Goal: Book appointment/travel/reservation: Book appointment/travel/reservation

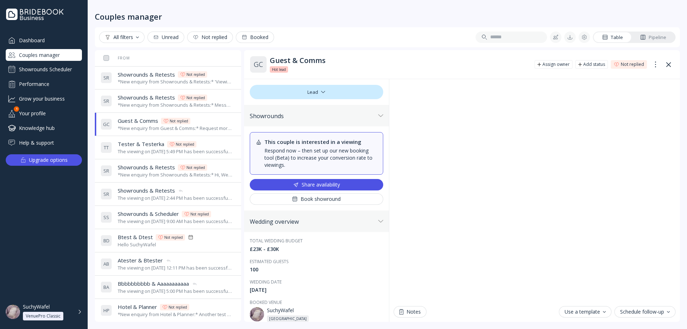
click at [141, 84] on div "*New enquiry from Showrounds & Retests:* 'Viewing availability' ticked test *Th…" at bounding box center [175, 81] width 115 height 7
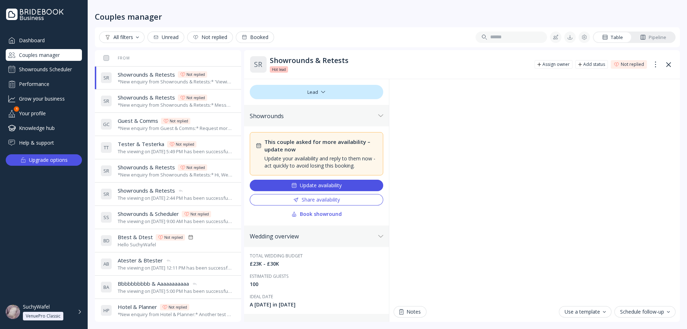
click at [337, 189] on button "Update availability" at bounding box center [316, 185] width 133 height 11
click at [331, 186] on div "Update availability" at bounding box center [316, 185] width 50 height 6
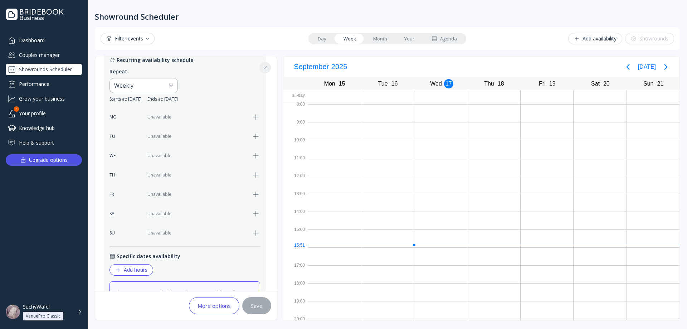
click at [254, 191] on icon "button" at bounding box center [255, 194] width 9 height 9
click at [157, 193] on div "09:00" at bounding box center [160, 194] width 16 height 9
click at [166, 273] on div "19:00" at bounding box center [168, 276] width 27 height 6
click at [197, 197] on div "17:00" at bounding box center [193, 194] width 16 height 9
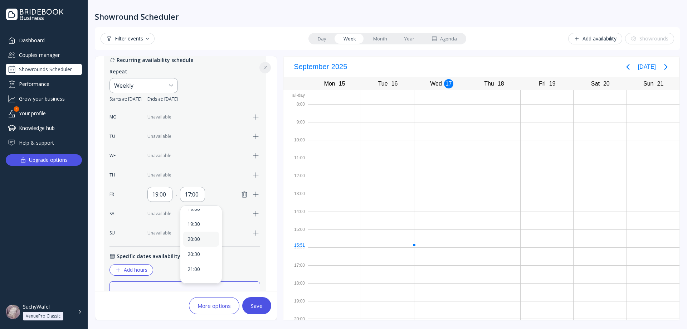
click at [202, 242] on div "20:00" at bounding box center [201, 238] width 36 height 15
click at [162, 193] on div "19:00" at bounding box center [160, 194] width 16 height 9
click at [88, 233] on div "**********" at bounding box center [387, 164] width 599 height 329
drag, startPoint x: 148, startPoint y: 192, endPoint x: 152, endPoint y: 192, distance: 3.9
click at [149, 192] on div "19:00" at bounding box center [159, 194] width 25 height 15
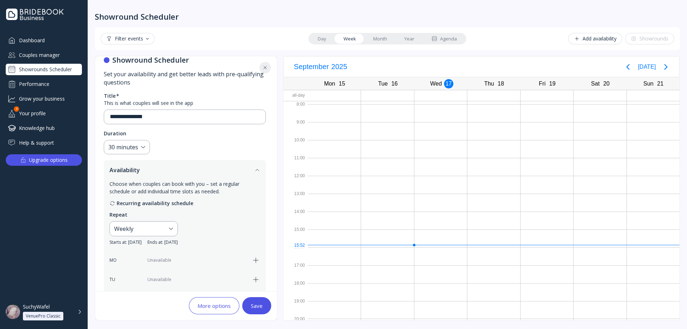
scroll to position [235, 0]
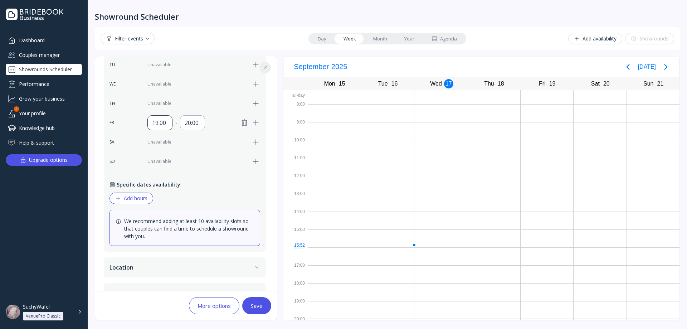
click at [161, 124] on div "19:00" at bounding box center [160, 122] width 16 height 9
click at [75, 198] on div "Dashboard Couples manager Showrounds Scheduler Performance Grow your business Y…" at bounding box center [44, 159] width 88 height 251
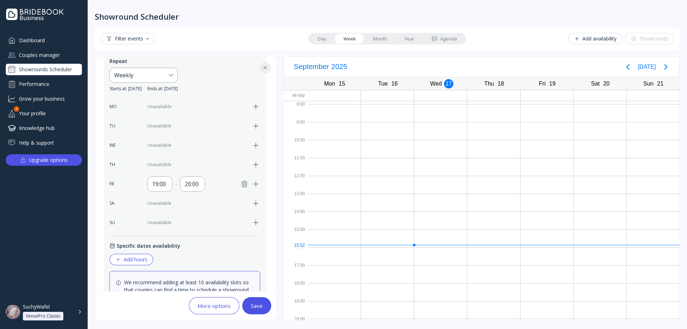
scroll to position [163, 0]
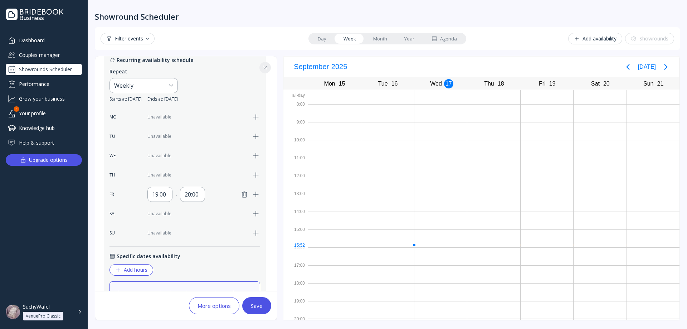
click at [255, 216] on icon "button" at bounding box center [255, 213] width 9 height 9
click at [167, 215] on div "09:00" at bounding box center [160, 213] width 16 height 9
click at [169, 217] on div "09:00" at bounding box center [159, 213] width 25 height 15
click at [155, 215] on div "09:00" at bounding box center [160, 213] width 16 height 9
click at [167, 215] on div "09:00" at bounding box center [160, 213] width 16 height 9
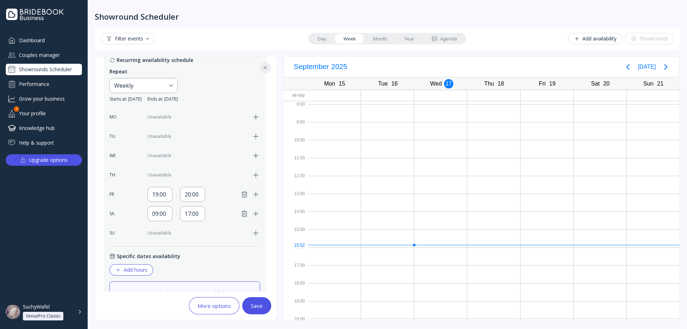
click at [244, 212] on icon "button" at bounding box center [244, 213] width 5 height 6
click at [251, 303] on div "Save" at bounding box center [257, 306] width 12 height 6
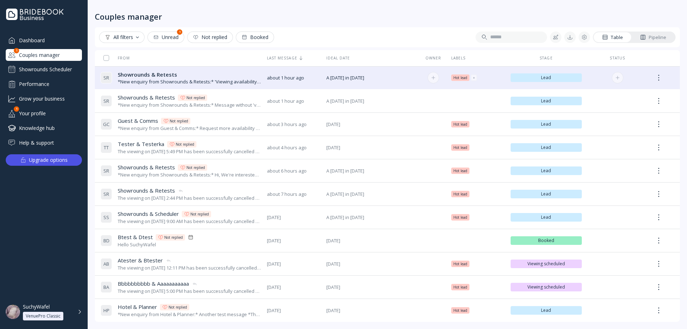
click at [181, 74] on div "Showrounds & Retests Showrounds & Retests" at bounding box center [189, 75] width 143 height 8
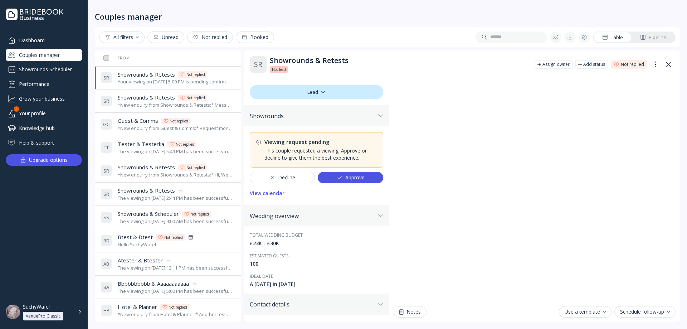
click at [267, 190] on div "View calendar" at bounding box center [267, 193] width 35 height 6
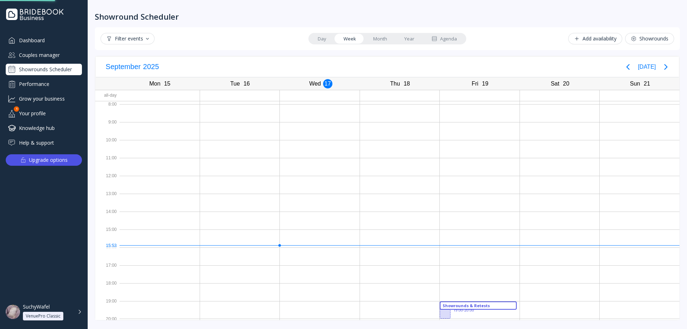
scroll to position [2, 0]
click at [48, 54] on div "Couples manager" at bounding box center [44, 55] width 76 height 12
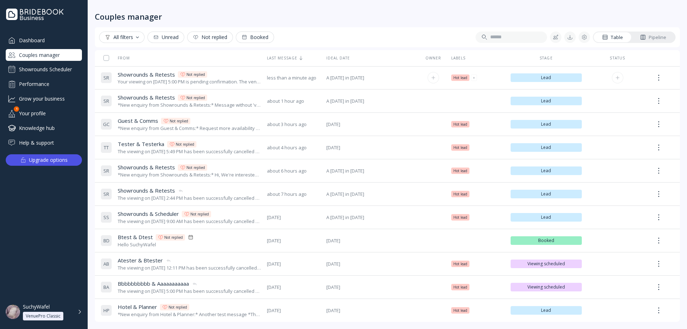
click at [230, 77] on div "Showrounds & Retests Showrounds & Retests Not replied" at bounding box center [189, 75] width 143 height 8
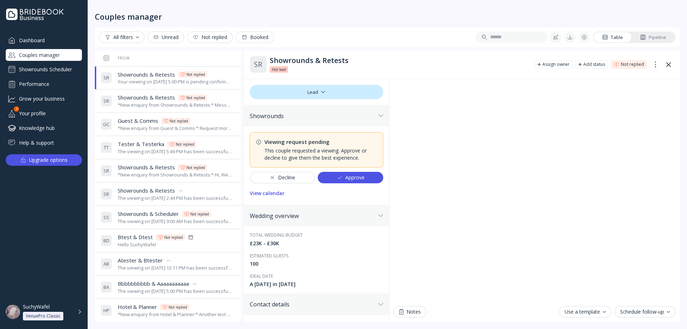
click at [271, 194] on div "View calendar" at bounding box center [267, 193] width 35 height 6
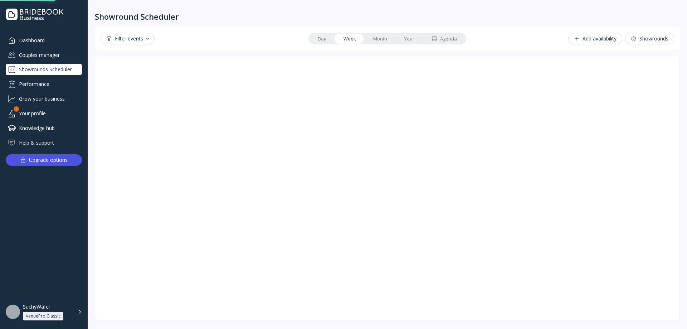
scroll to position [2, 0]
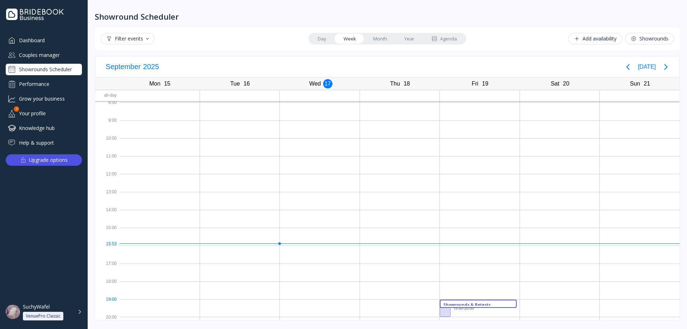
click at [472, 301] on div "Showrounds & Retests" at bounding box center [478, 303] width 70 height 4
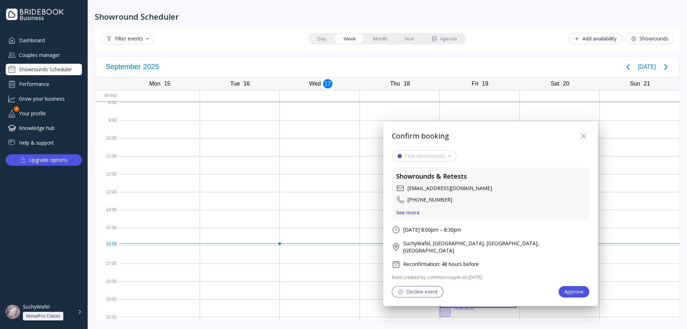
drag, startPoint x: 551, startPoint y: 136, endPoint x: 545, endPoint y: 137, distance: 5.5
click at [579, 137] on icon at bounding box center [583, 136] width 9 height 9
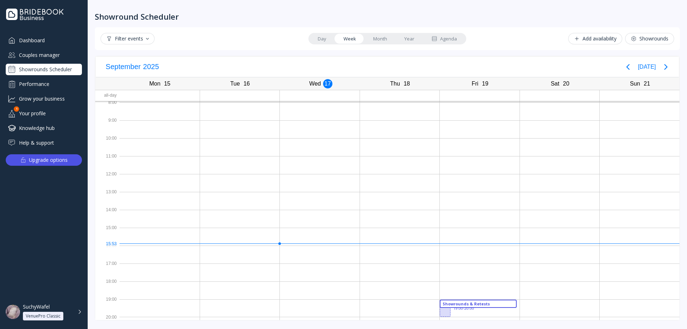
click at [55, 70] on div "Showrounds Scheduler" at bounding box center [44, 69] width 76 height 11
click at [45, 57] on div "Couples manager" at bounding box center [44, 55] width 76 height 12
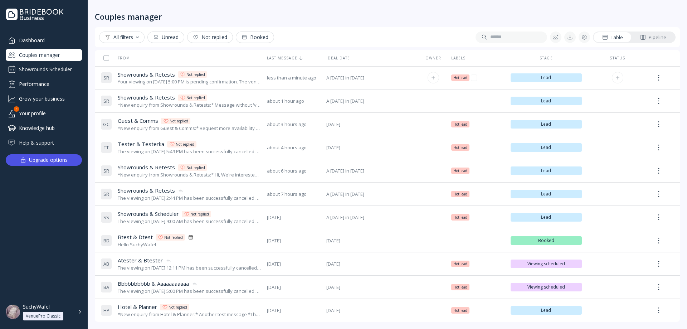
click at [191, 85] on div "Your viewing on September 19th, 2025 at 5:00 PM is pending confirmation. The ve…" at bounding box center [189, 81] width 143 height 7
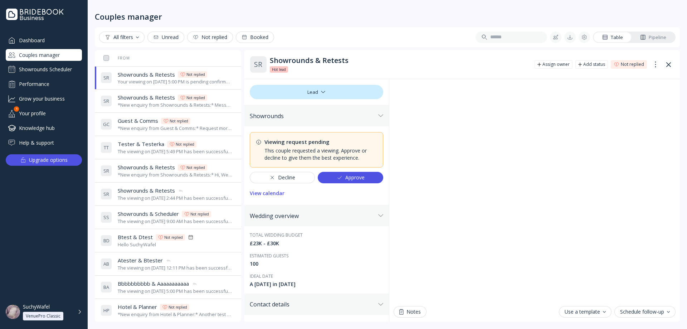
click at [326, 152] on div "This couple requested a viewing. Approve or decline to give them the best exper…" at bounding box center [320, 154] width 113 height 14
drag, startPoint x: 359, startPoint y: 157, endPoint x: 267, endPoint y: 133, distance: 95.1
click at [268, 133] on div "Viewing request pending This couple requested a viewing. Approve or decline to …" at bounding box center [316, 149] width 133 height 35
click at [290, 141] on div "Viewing request pending" at bounding box center [320, 142] width 113 height 8
click at [269, 144] on div "Viewing request pending" at bounding box center [320, 142] width 113 height 8
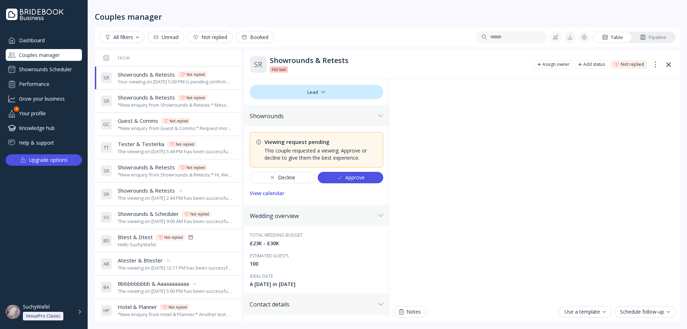
drag, startPoint x: 273, startPoint y: 145, endPoint x: 283, endPoint y: 111, distance: 35.3
click at [283, 111] on div "Showrounds" at bounding box center [316, 115] width 145 height 21
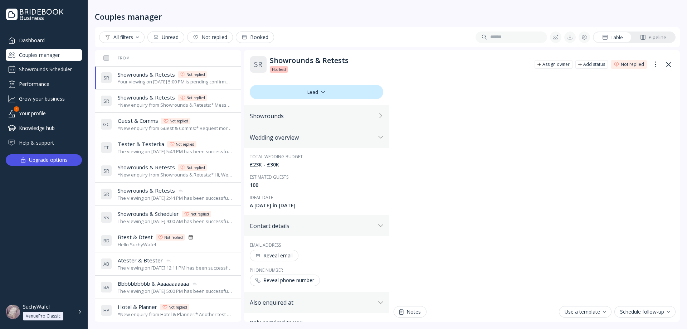
click at [275, 116] on div "Showrounds" at bounding box center [313, 115] width 126 height 7
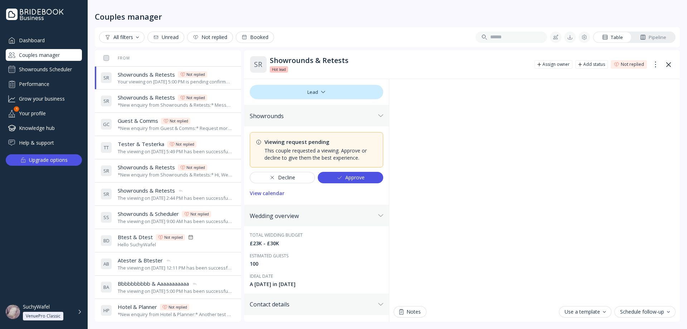
click at [341, 176] on div "Approve" at bounding box center [350, 177] width 28 height 6
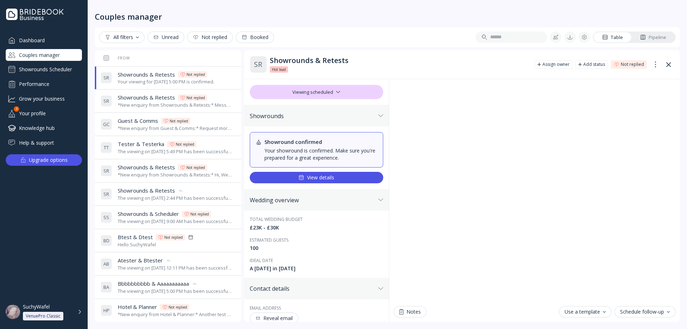
click at [316, 175] on div "View details" at bounding box center [316, 177] width 36 height 6
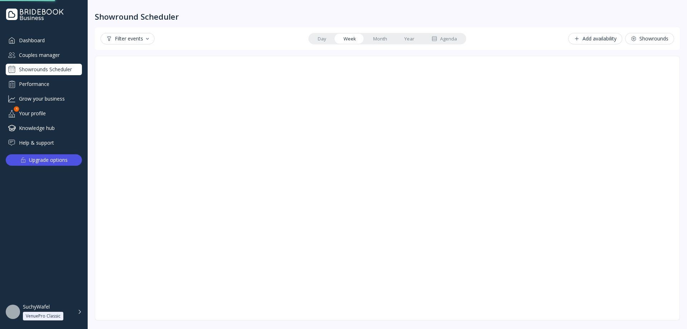
scroll to position [2, 0]
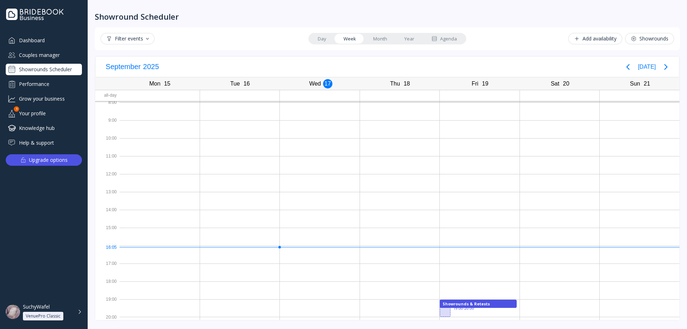
drag, startPoint x: 222, startPoint y: 75, endPoint x: 217, endPoint y: 73, distance: 5.7
click at [51, 53] on div "Couples manager" at bounding box center [44, 55] width 76 height 12
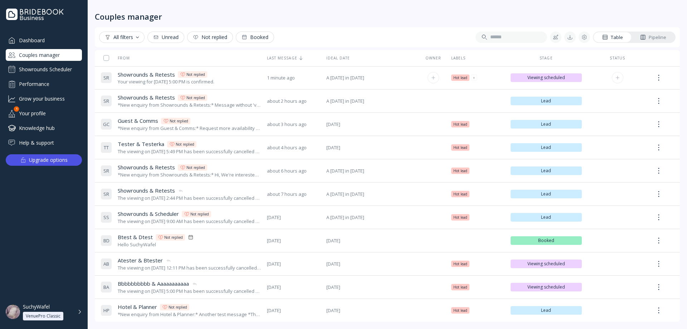
click at [214, 74] on div "Showrounds & Retests Showrounds & Retests Not replied" at bounding box center [166, 75] width 97 height 8
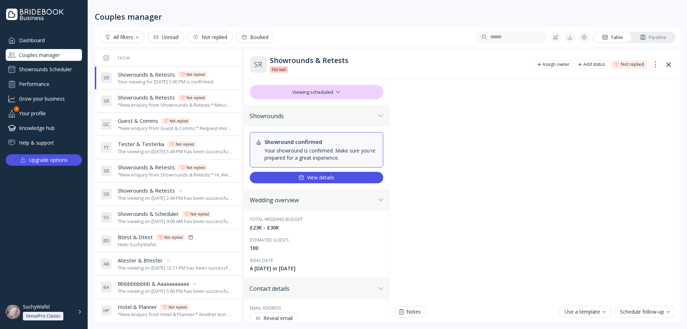
click at [176, 97] on div "Showrounds & Retests Showrounds & Retests Not replied" at bounding box center [175, 98] width 115 height 8
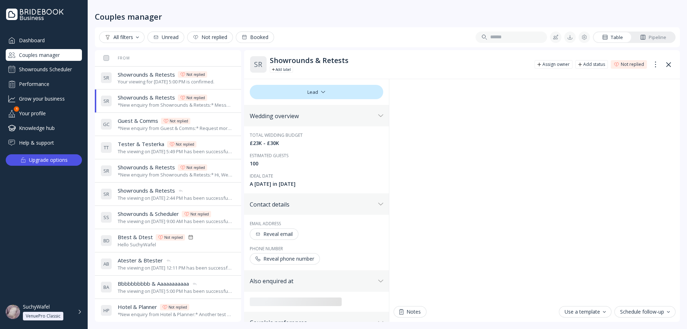
click at [133, 125] on div "*New enquiry from Guest & Comms:* Request more availability test message. *They…" at bounding box center [175, 128] width 115 height 7
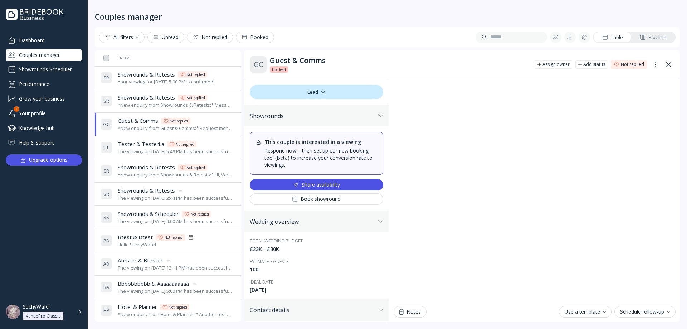
click at [147, 144] on span "Tester & Testerka" at bounding box center [141, 144] width 46 height 8
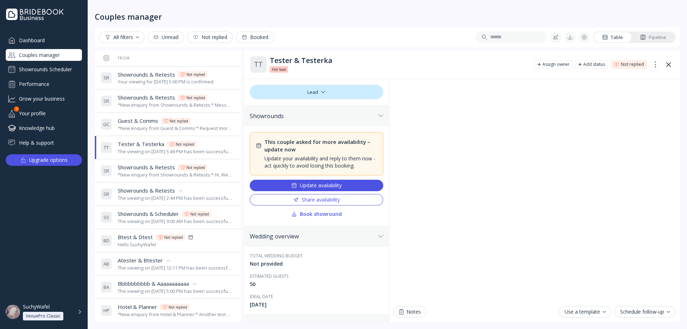
click at [297, 212] on div "Book showround" at bounding box center [316, 214] width 50 height 6
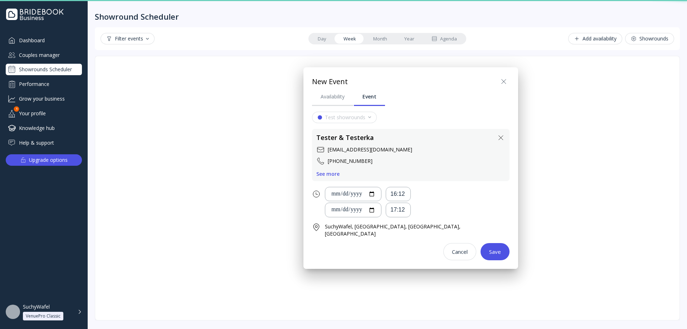
scroll to position [2, 0]
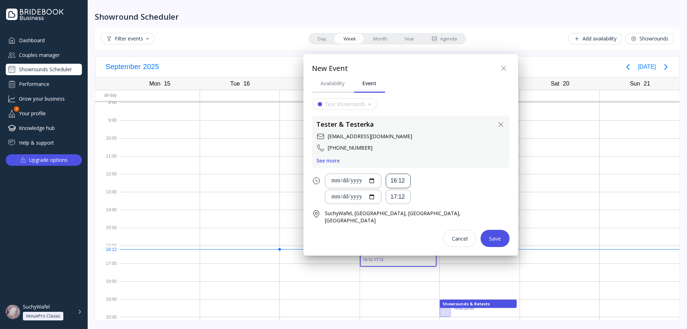
click at [406, 180] on div "16:12" at bounding box center [398, 181] width 16 height 8
click at [372, 181] on input "**********" at bounding box center [353, 181] width 44 height 8
click at [375, 180] on input "**********" at bounding box center [353, 181] width 44 height 8
drag, startPoint x: 380, startPoint y: 174, endPoint x: 381, endPoint y: 179, distance: 4.8
click at [375, 175] on div "**********" at bounding box center [350, 181] width 50 height 14
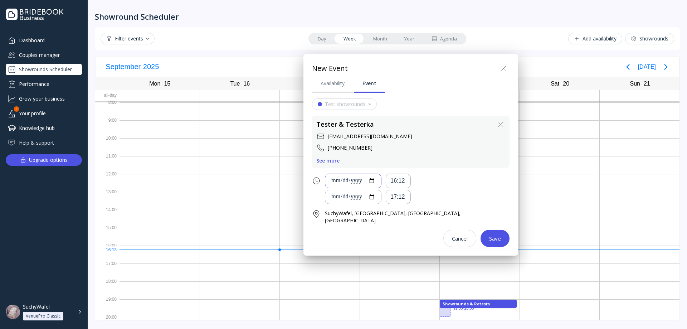
click at [375, 180] on input "**********" at bounding box center [353, 181] width 44 height 8
type input "**********"
click at [400, 182] on div "16:12" at bounding box center [398, 181] width 16 height 8
click at [410, 226] on div "09:00" at bounding box center [413, 222] width 36 height 15
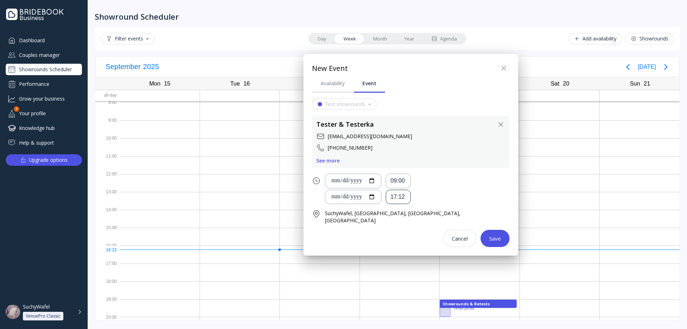
click at [400, 193] on div "17:12" at bounding box center [398, 197] width 16 height 8
click at [406, 237] on div "09:30" at bounding box center [413, 233] width 36 height 15
click at [375, 196] on input "**********" at bounding box center [353, 197] width 44 height 8
click at [375, 195] on input "**********" at bounding box center [353, 197] width 44 height 8
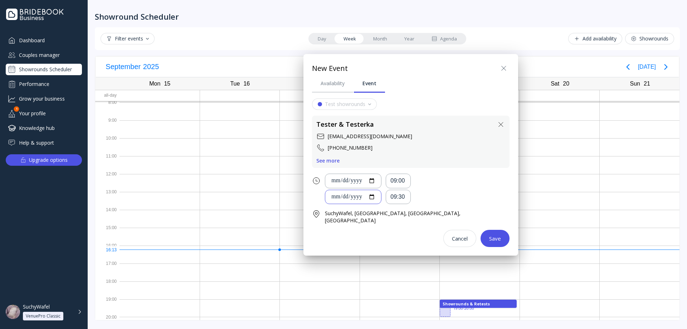
type input "**********"
click at [489, 235] on div "Save" at bounding box center [495, 238] width 12 height 6
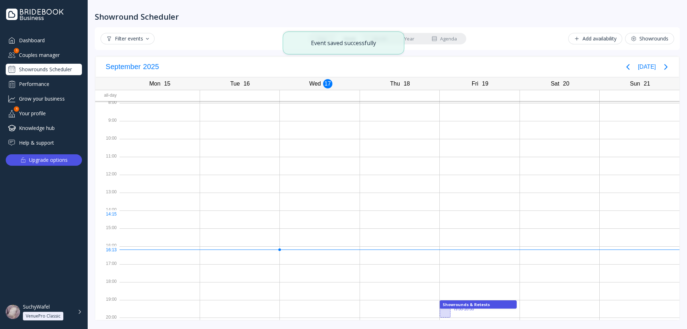
scroll to position [2, 0]
click at [391, 31] on div "Event saved successfully" at bounding box center [343, 42] width 122 height 23
click at [387, 43] on div "Event saved successfully" at bounding box center [343, 43] width 107 height 8
click at [401, 19] on div "Showround Scheduler" at bounding box center [387, 10] width 585 height 21
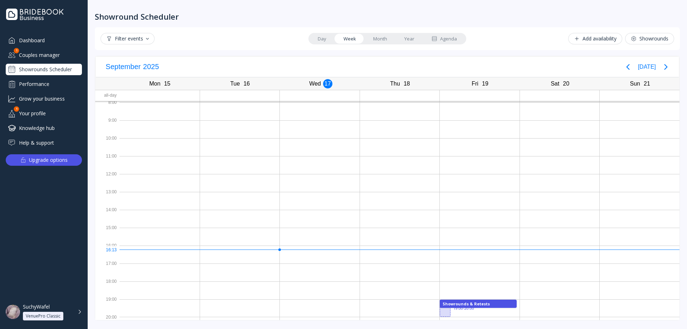
click at [374, 41] on link "Month" at bounding box center [379, 39] width 31 height 10
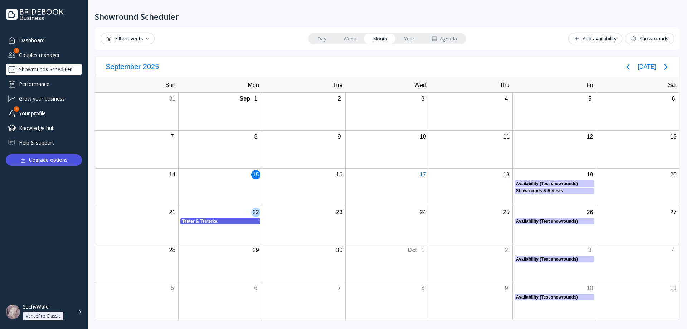
click at [212, 219] on div "Tester & Testerka" at bounding box center [220, 221] width 77 height 6
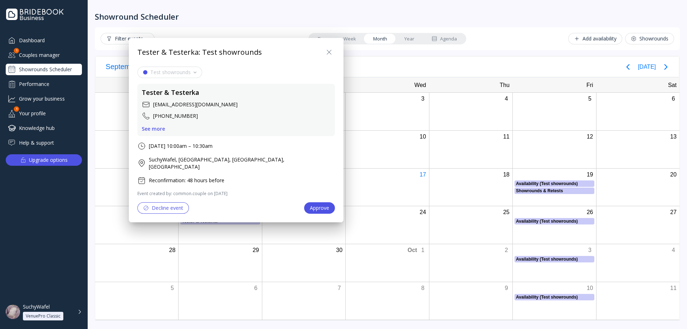
click at [296, 44] on div "Tester & Testerka: Test showrounds Test showrounds Tester & Testerka bwgc2@bbte…" at bounding box center [236, 130] width 215 height 184
click at [325, 51] on icon at bounding box center [329, 52] width 9 height 9
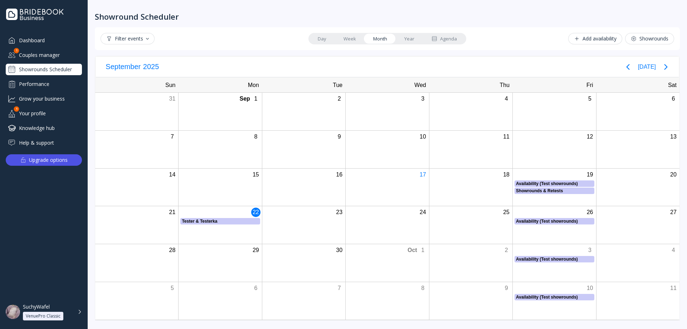
click at [50, 56] on div "Couples manager" at bounding box center [44, 55] width 76 height 12
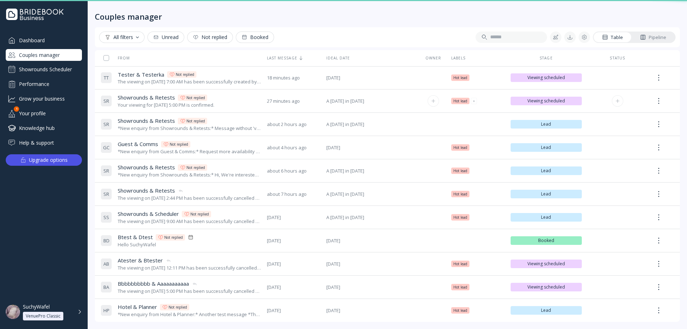
click at [157, 102] on div "Your viewing for September 19th, 2025 at 5:00 PM is confirmed." at bounding box center [166, 105] width 97 height 7
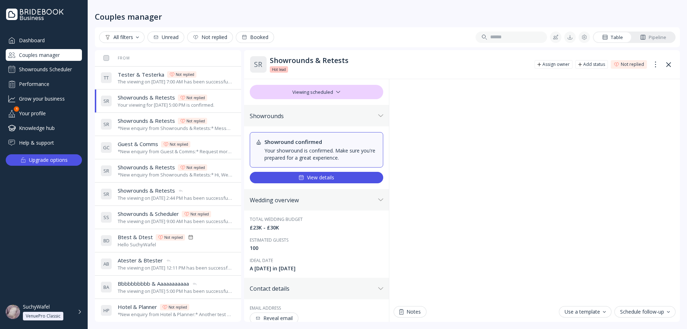
click at [158, 122] on span "Showrounds & Retests" at bounding box center [146, 121] width 57 height 8
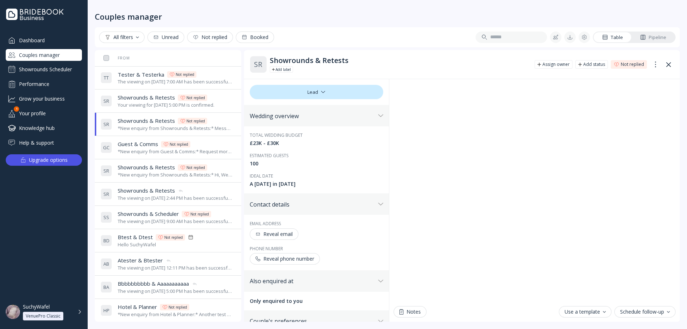
click at [148, 81] on div "The viewing on September 22nd, 2025 at 7:00 AM has been successfully created by…" at bounding box center [175, 81] width 115 height 7
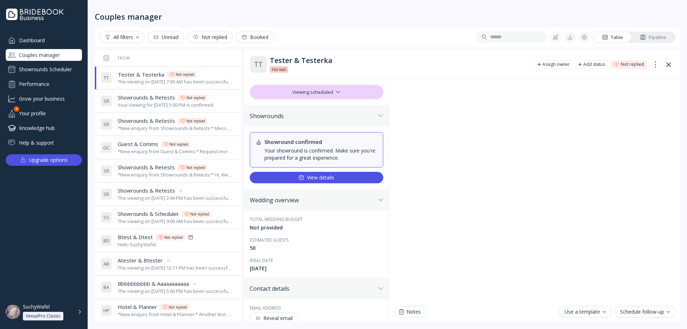
click at [152, 144] on span "Guest & Comms" at bounding box center [138, 144] width 40 height 8
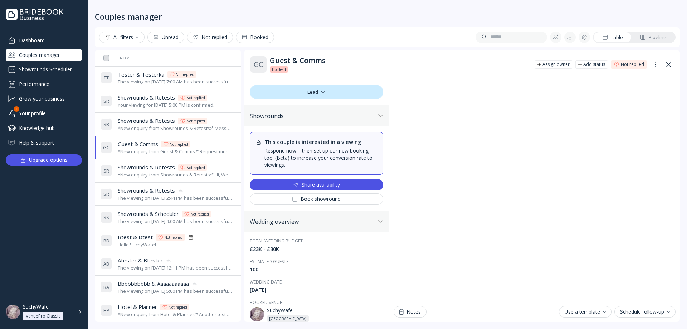
click at [338, 186] on div "Share availability" at bounding box center [316, 185] width 47 height 6
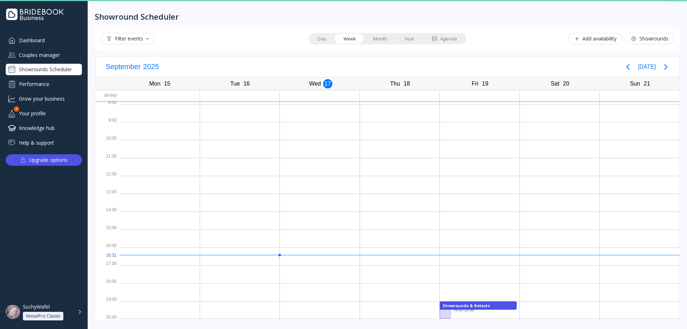
scroll to position [2, 0]
